Goal: Ask a question

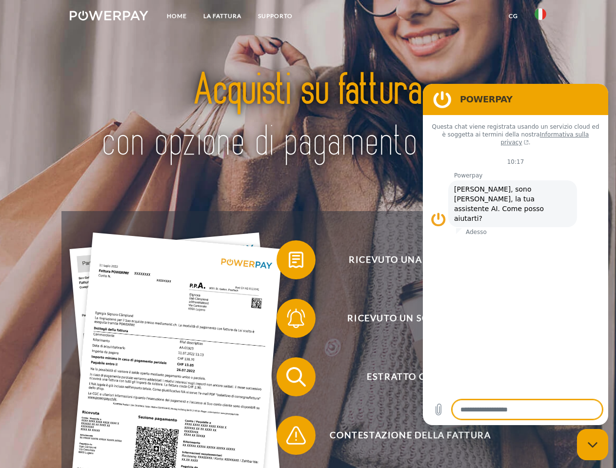
click at [109, 17] on img at bounding box center [109, 16] width 78 height 10
click at [540, 17] on img at bounding box center [540, 14] width 12 height 12
click at [513, 16] on link "CG" at bounding box center [513, 16] width 26 height 18
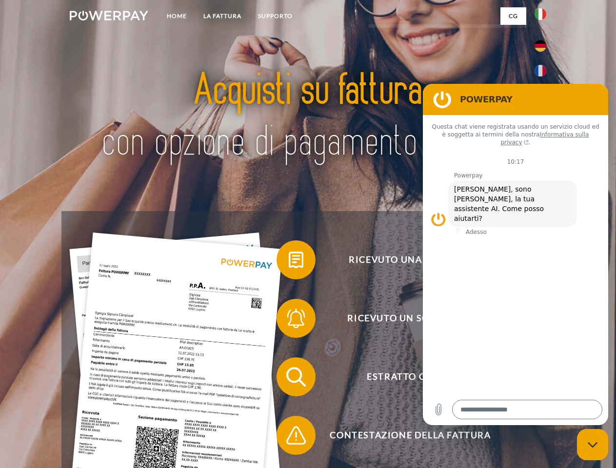
click at [289, 262] on span at bounding box center [281, 259] width 49 height 49
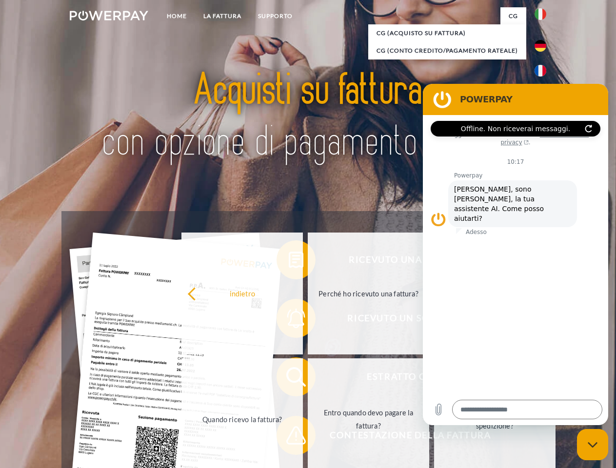
click at [289, 320] on div "Ricevuto una fattura? Ricevuto un sollecito? Estratto conto indietro" at bounding box center [307, 406] width 492 height 390
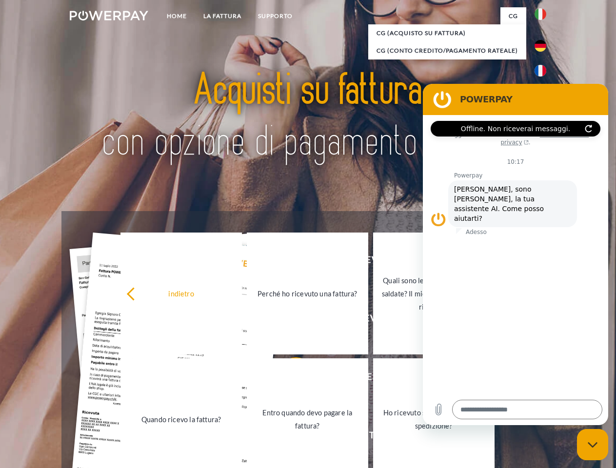
click at [289, 379] on link "Entro quando devo pagare la fattura?" at bounding box center [307, 419] width 121 height 122
click at [373, 437] on link "Ho ricevuto solo una parte della spedizione?" at bounding box center [433, 419] width 121 height 122
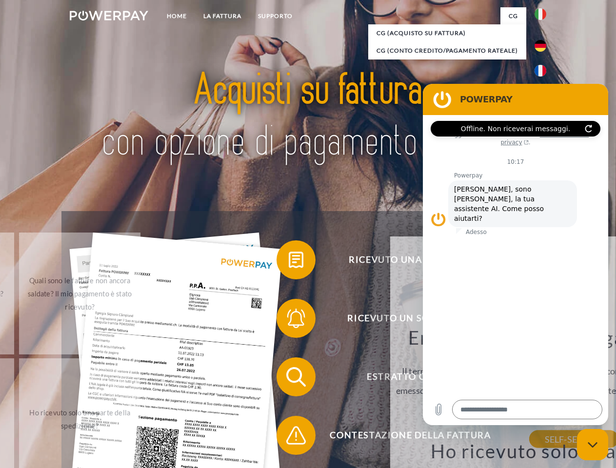
click at [592, 445] on icon "Chiudi la finestra di messaggistica" at bounding box center [592, 445] width 10 height 6
type textarea "*"
